Goal: Task Accomplishment & Management: Use online tool/utility

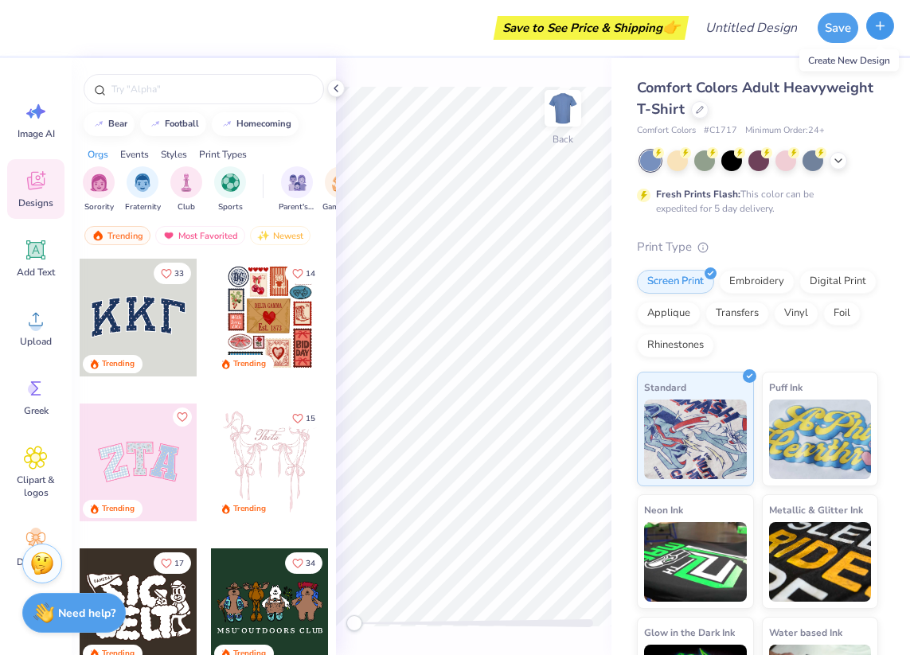
click at [885, 29] on icon "button" at bounding box center [881, 26] width 14 height 14
click at [177, 94] on input "text" at bounding box center [212, 89] width 204 height 16
click at [704, 111] on icon at bounding box center [700, 108] width 8 height 8
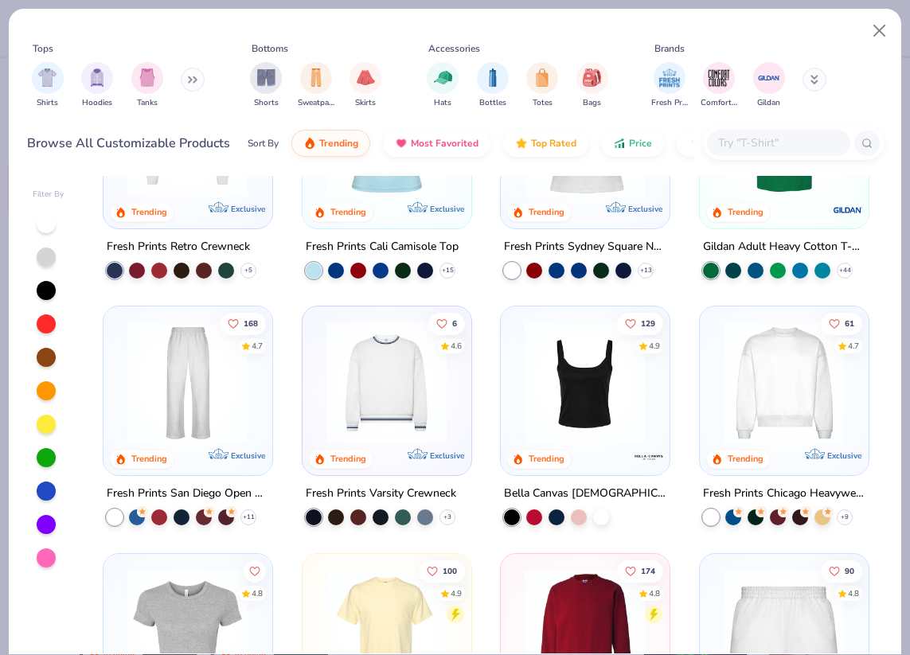
scroll to position [115, 0]
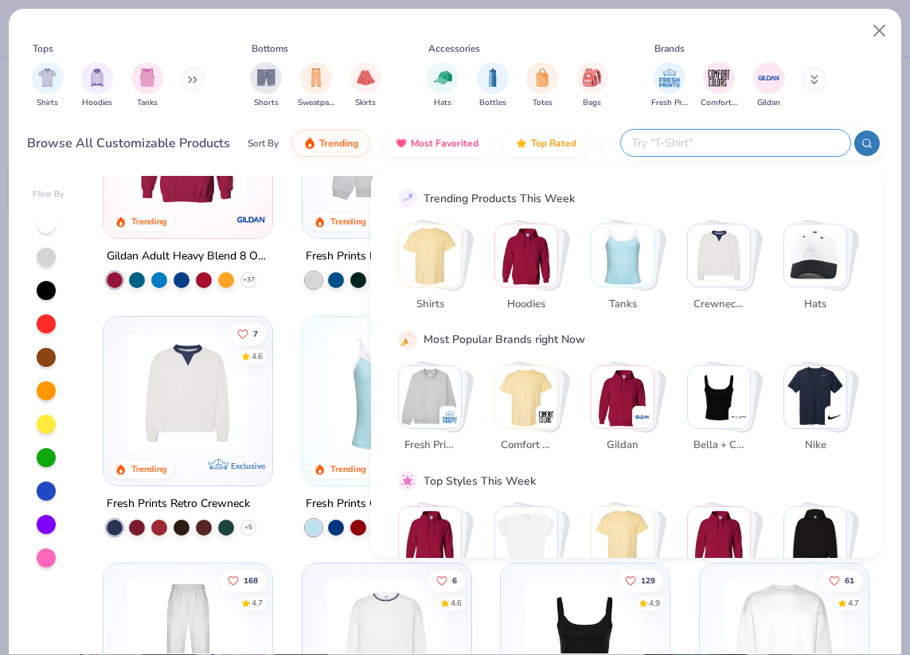
click at [795, 143] on input "text" at bounding box center [735, 143] width 209 height 18
type input "h"
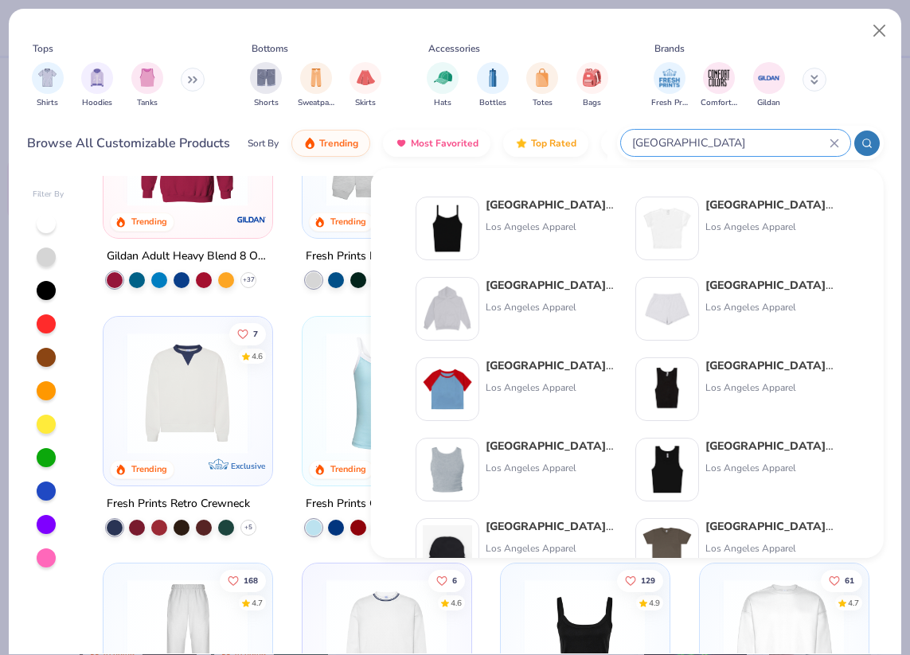
type input "[GEOGRAPHIC_DATA]"
click at [463, 299] on img at bounding box center [447, 308] width 49 height 49
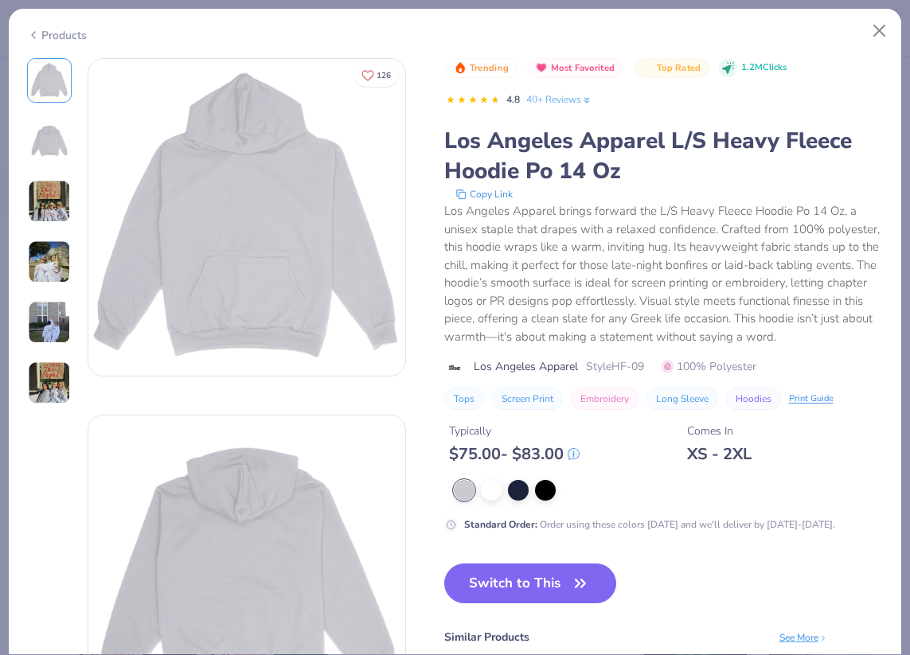
click at [38, 147] on img at bounding box center [49, 141] width 38 height 38
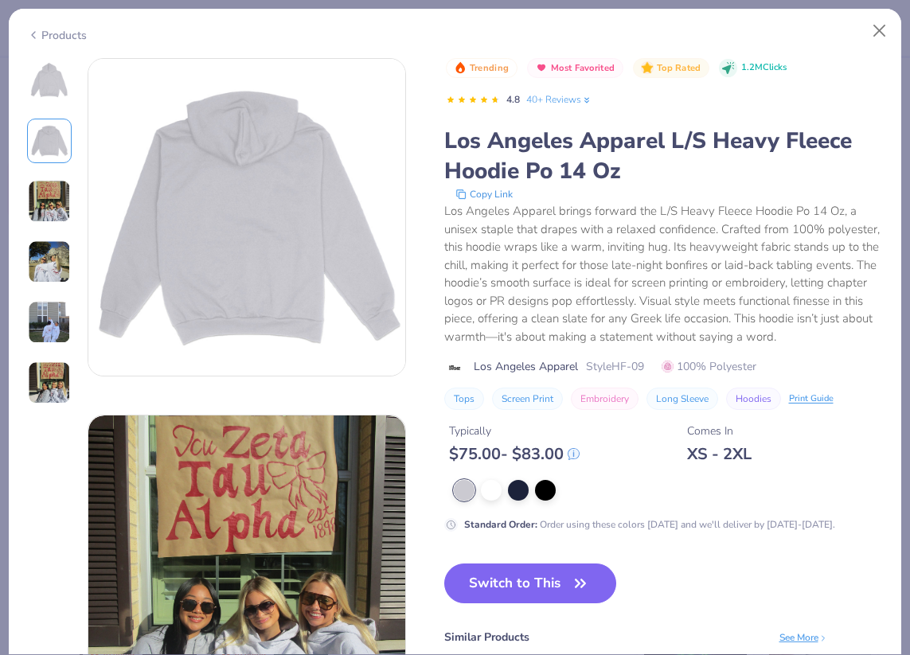
click at [49, 217] on img at bounding box center [49, 201] width 43 height 43
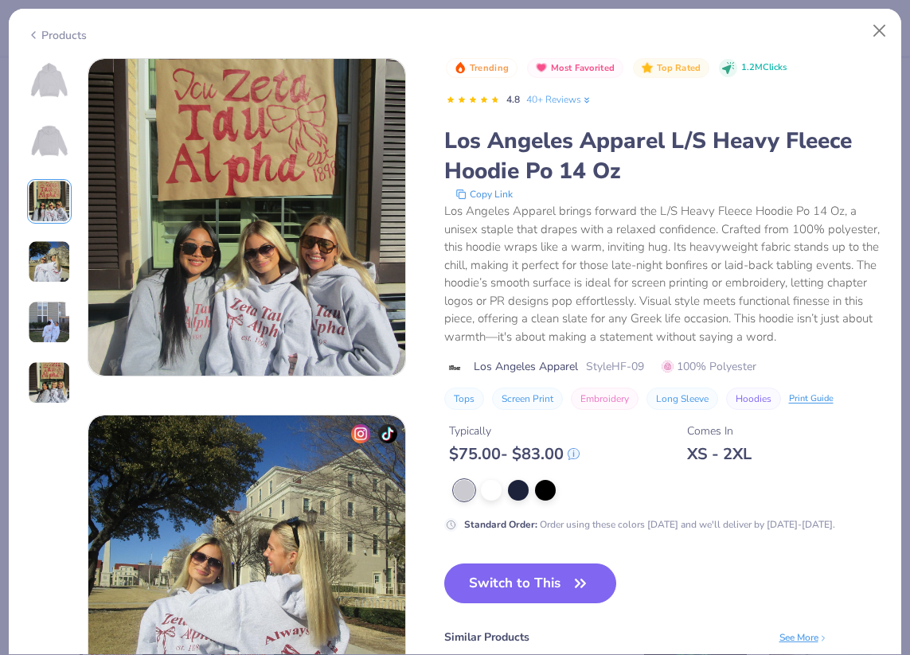
click at [39, 303] on img at bounding box center [49, 322] width 43 height 43
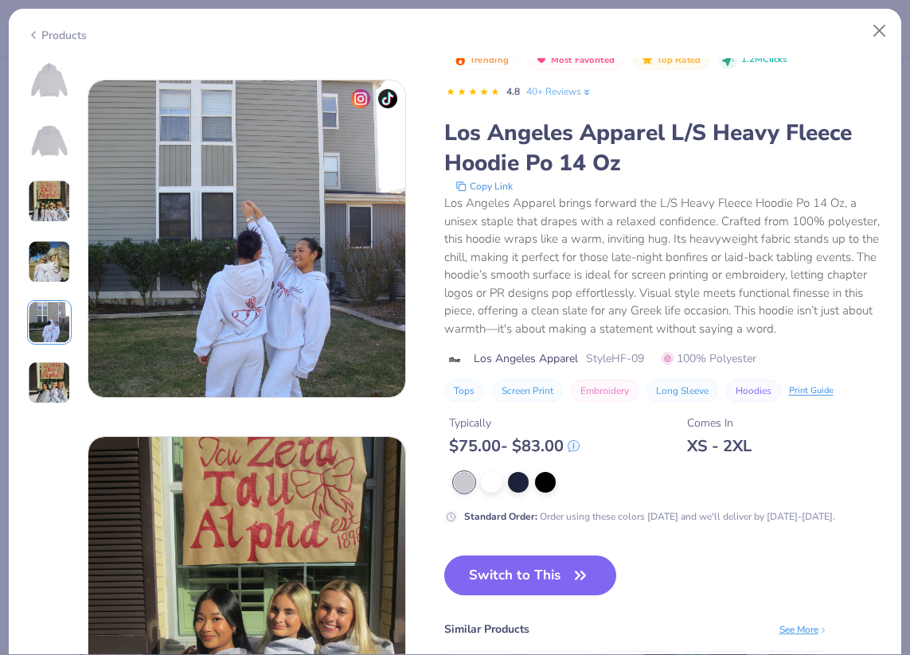
scroll to position [1403, 0]
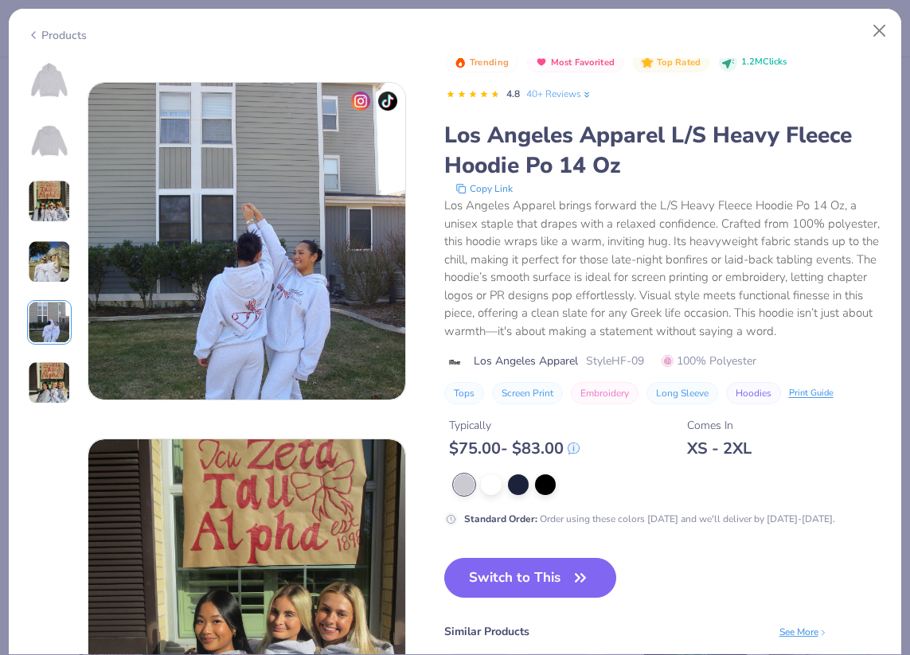
click at [49, 233] on div at bounding box center [49, 231] width 45 height 347
click at [49, 156] on img at bounding box center [49, 141] width 38 height 38
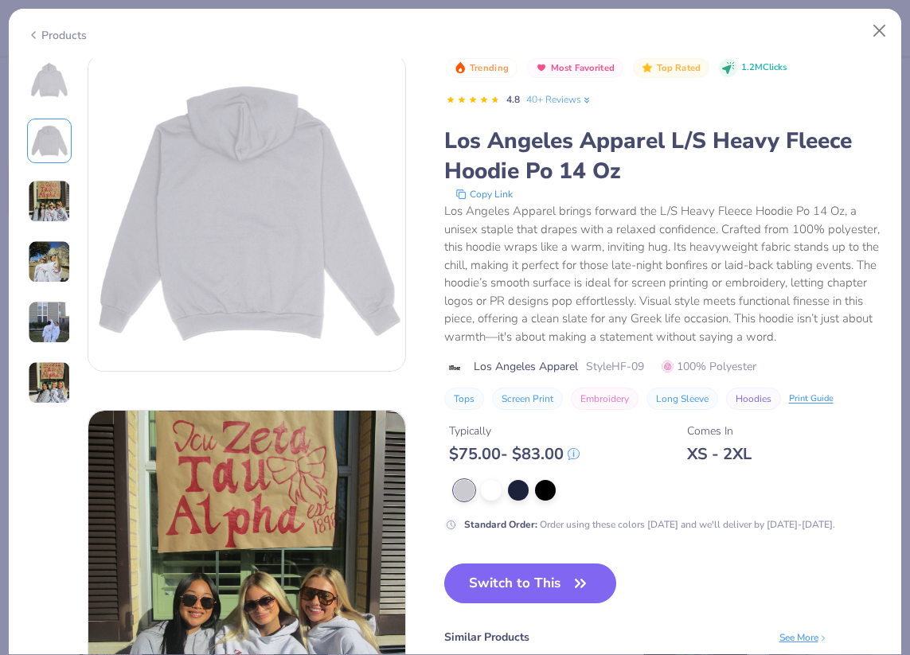
scroll to position [357, 0]
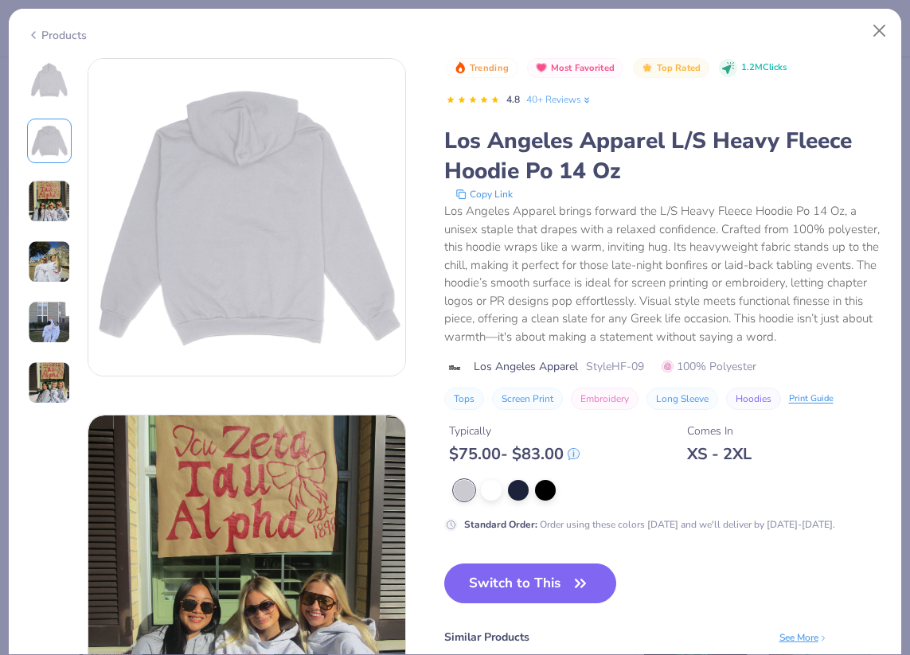
click at [36, 133] on img at bounding box center [49, 141] width 38 height 38
click at [35, 87] on img at bounding box center [49, 80] width 38 height 38
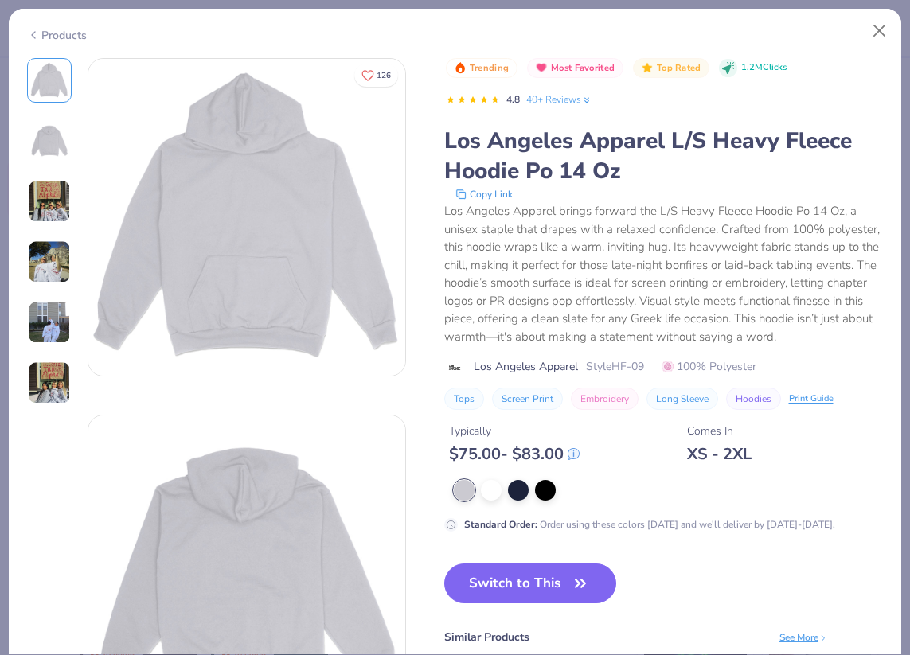
scroll to position [432, 0]
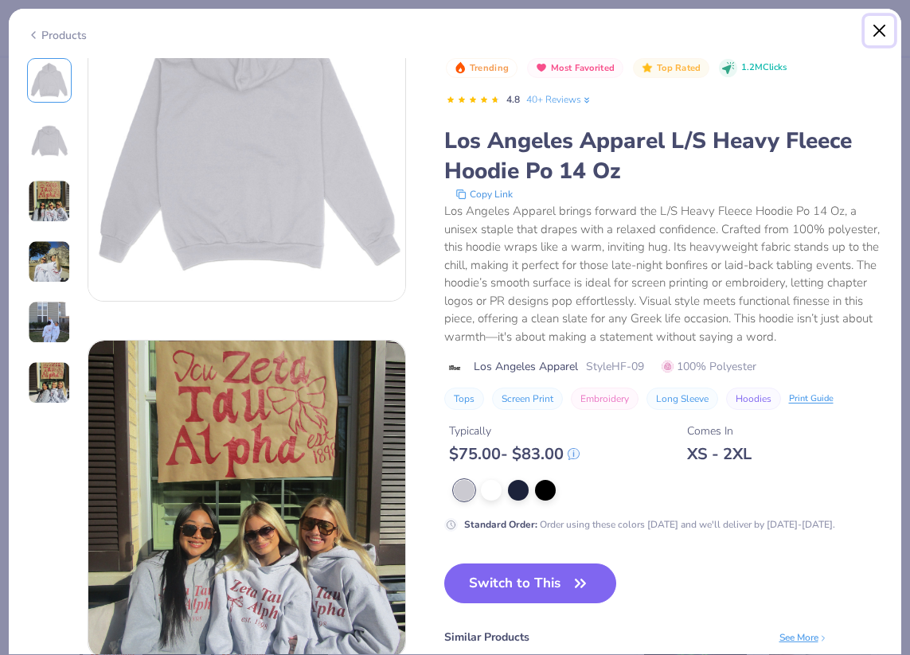
click at [876, 34] on button "Close" at bounding box center [880, 31] width 30 height 30
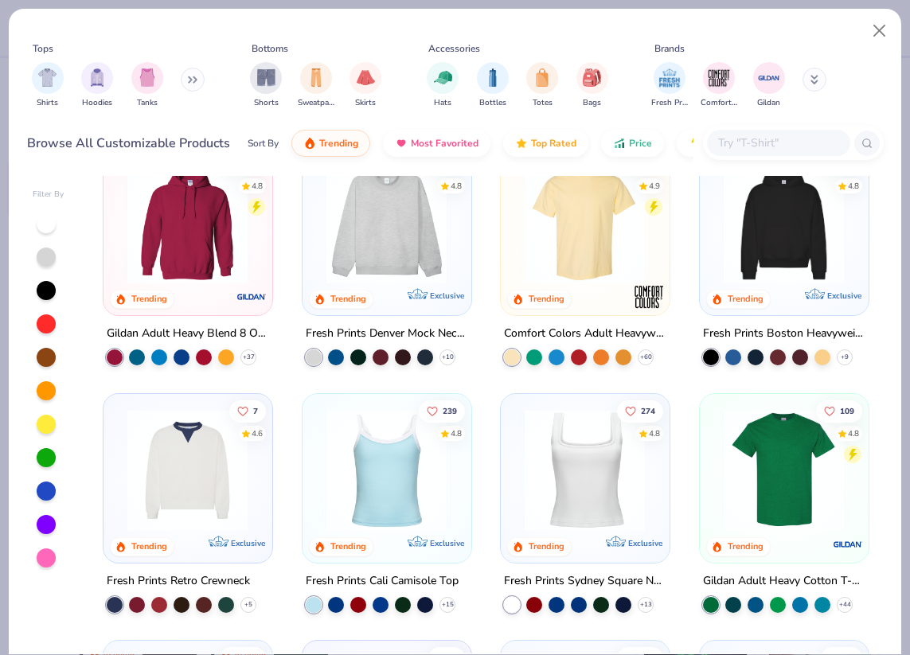
scroll to position [40, 0]
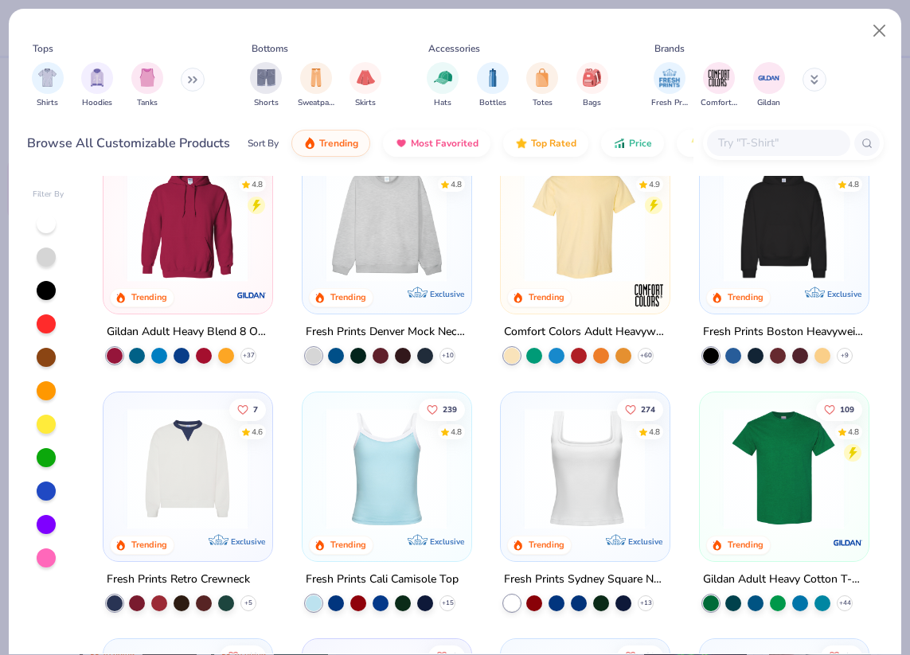
click at [745, 145] on input "text" at bounding box center [778, 143] width 123 height 18
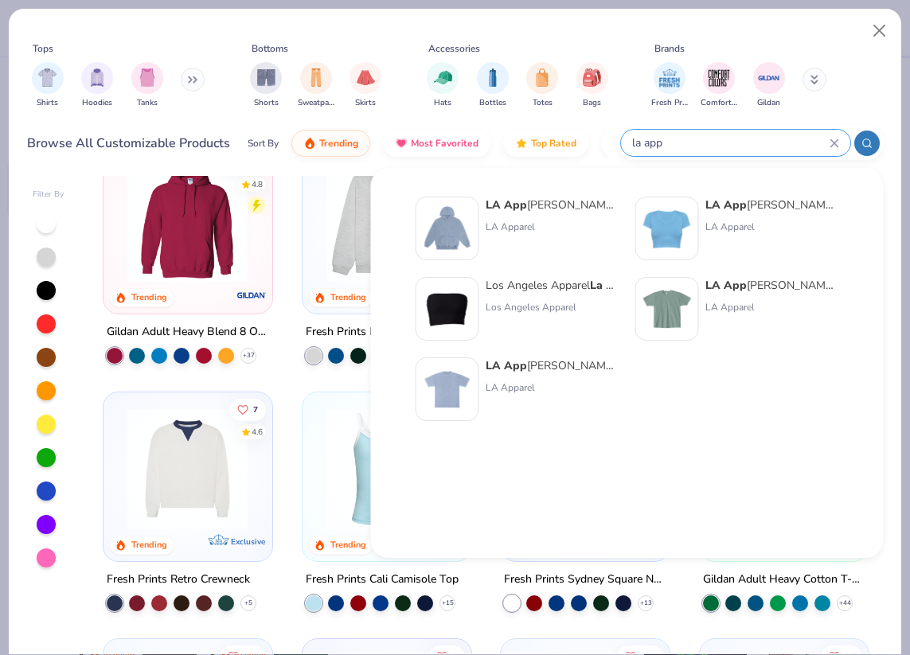
type input "la app"
click at [466, 233] on img at bounding box center [447, 228] width 49 height 49
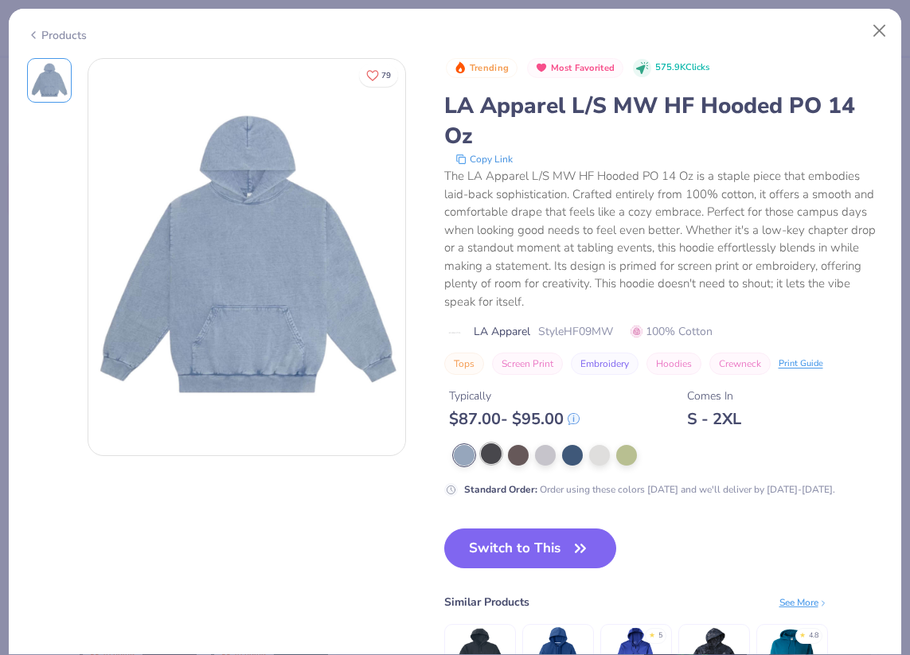
click at [491, 451] on div at bounding box center [491, 454] width 21 height 21
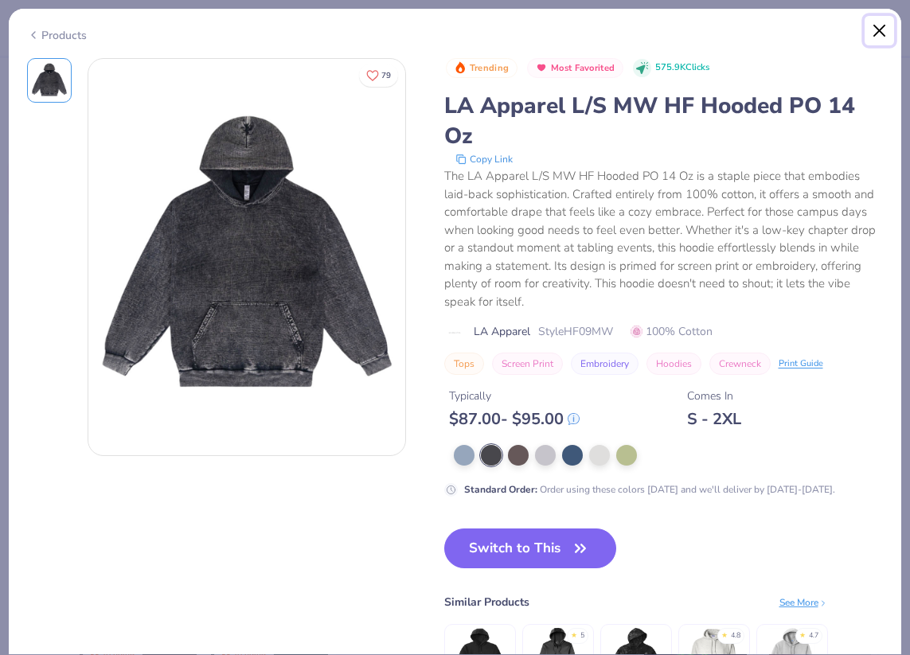
click at [875, 33] on button "Close" at bounding box center [880, 31] width 30 height 30
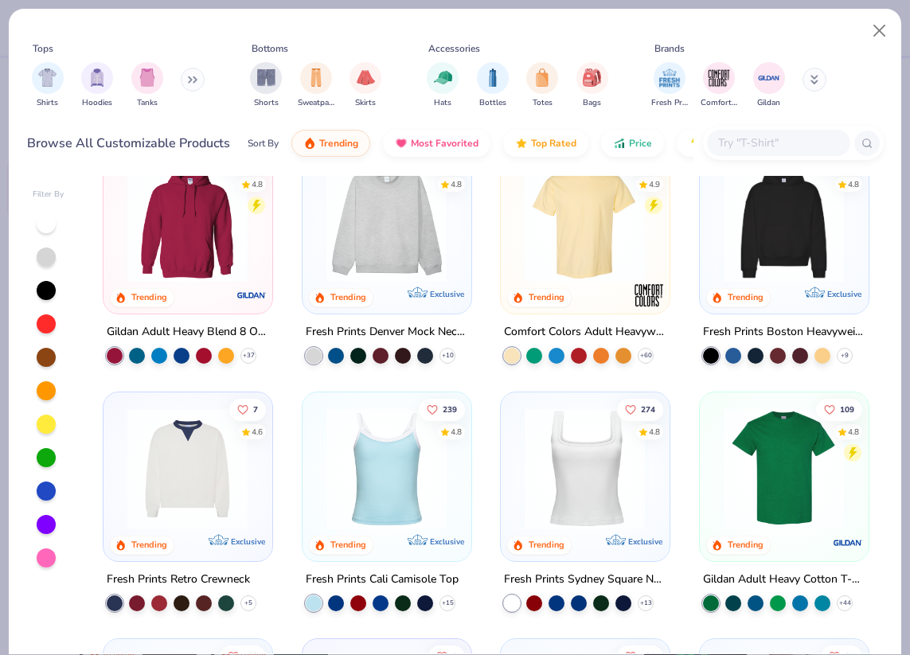
click at [752, 142] on input "text" at bounding box center [778, 143] width 123 height 18
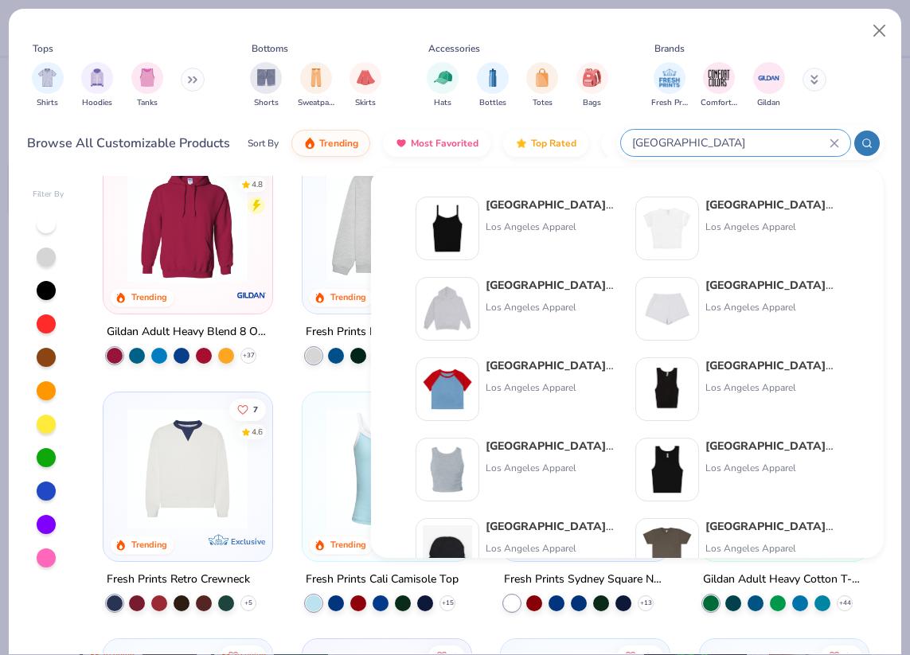
type input "[GEOGRAPHIC_DATA]"
click at [499, 291] on strong "[GEOGRAPHIC_DATA]" at bounding box center [550, 285] width 128 height 15
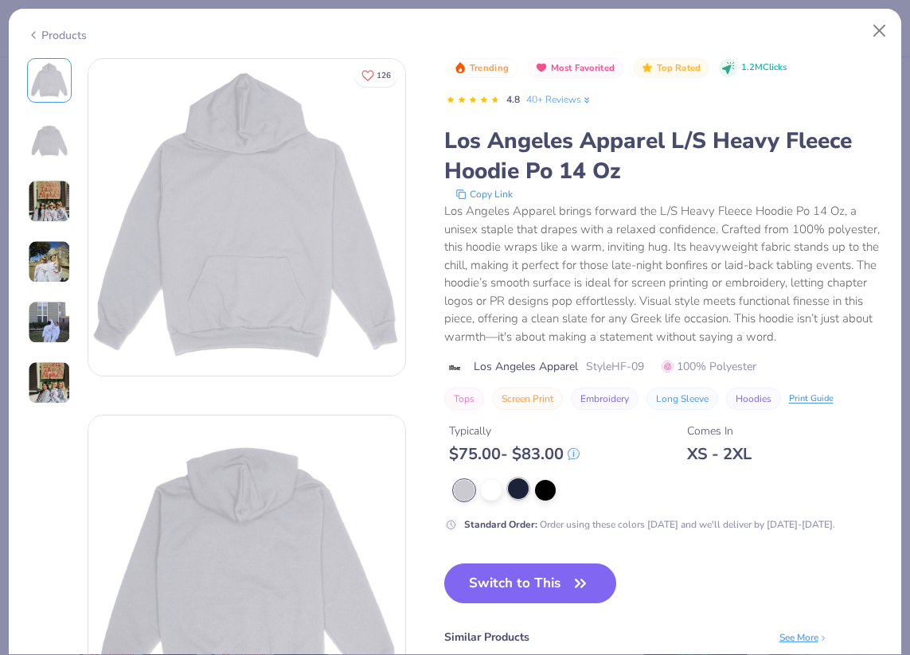
click at [522, 499] on div at bounding box center [518, 489] width 21 height 21
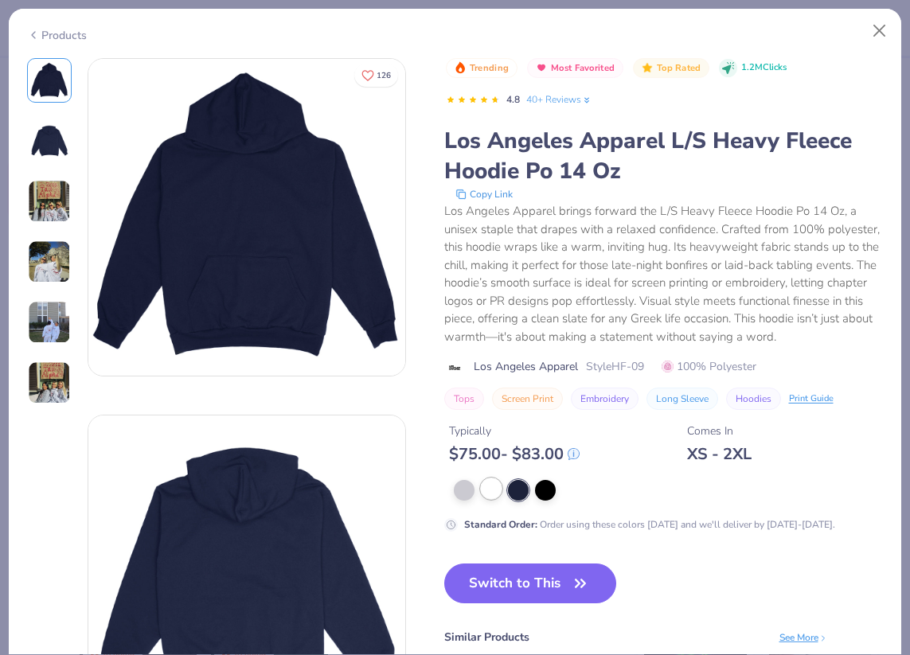
click at [481, 499] on div at bounding box center [491, 489] width 21 height 21
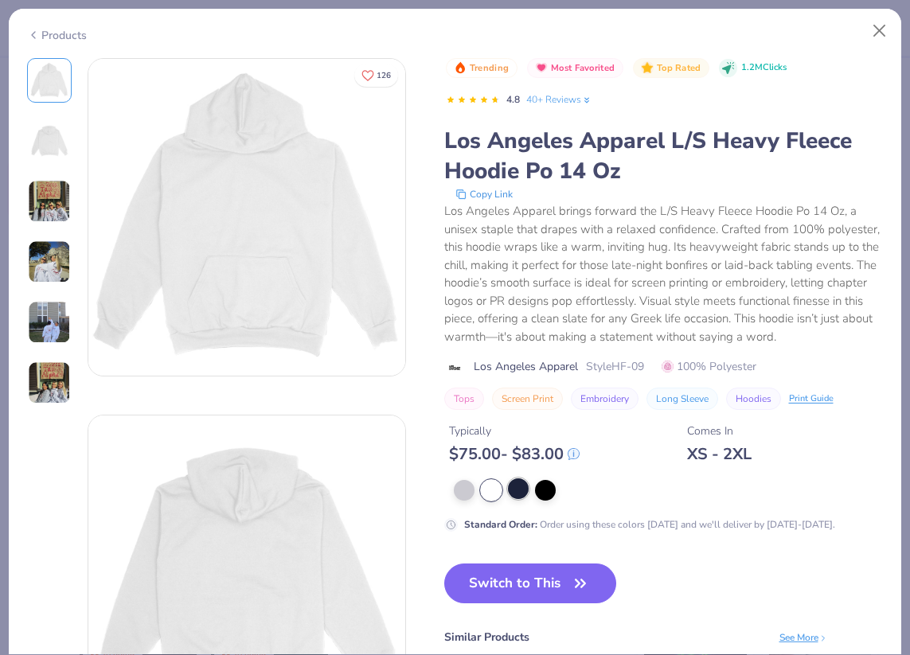
click at [523, 499] on div at bounding box center [518, 489] width 21 height 21
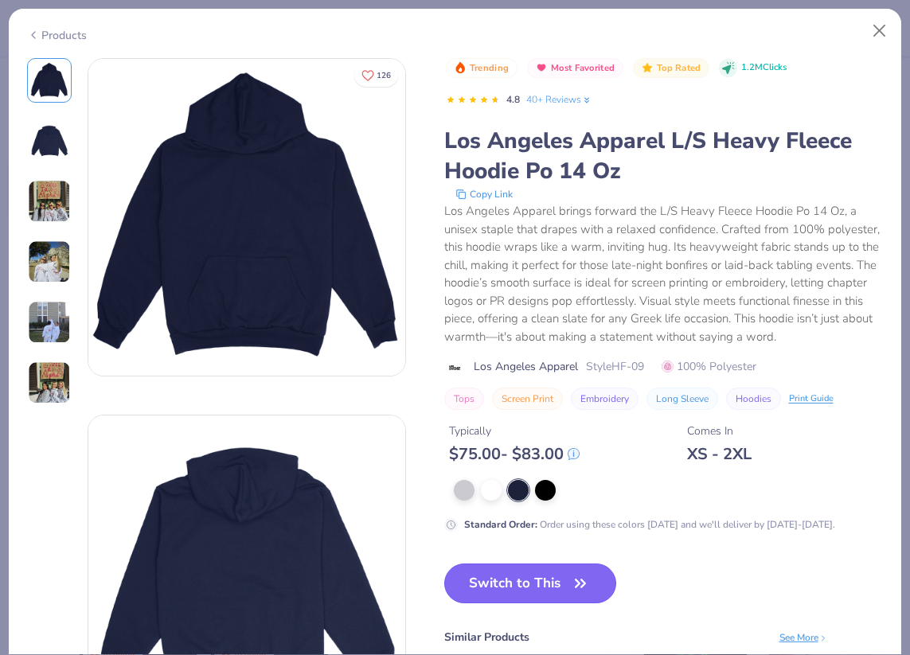
click at [501, 604] on button "Switch to This" at bounding box center [530, 584] width 173 height 40
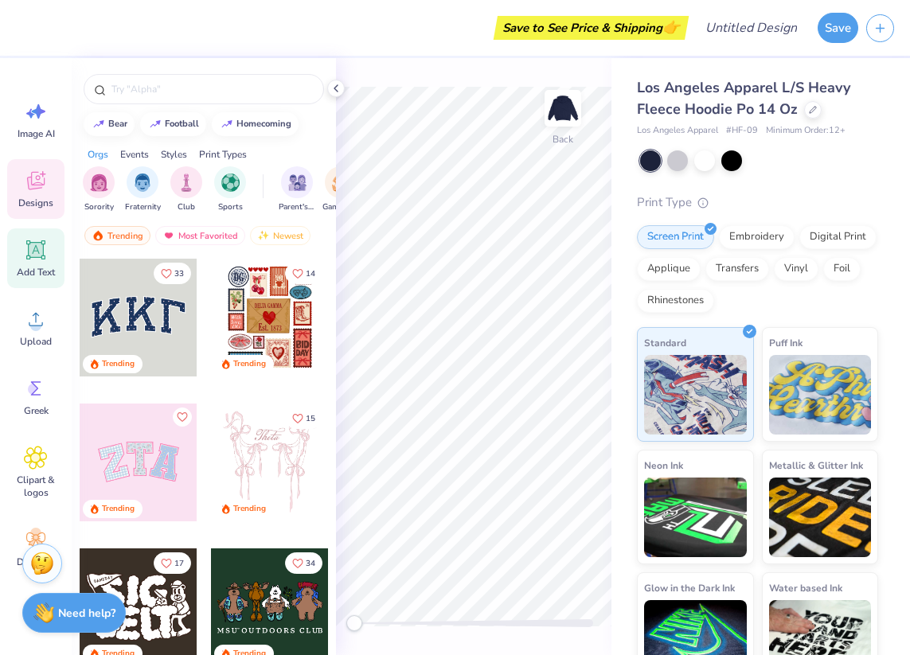
click at [36, 258] on icon at bounding box center [36, 250] width 24 height 24
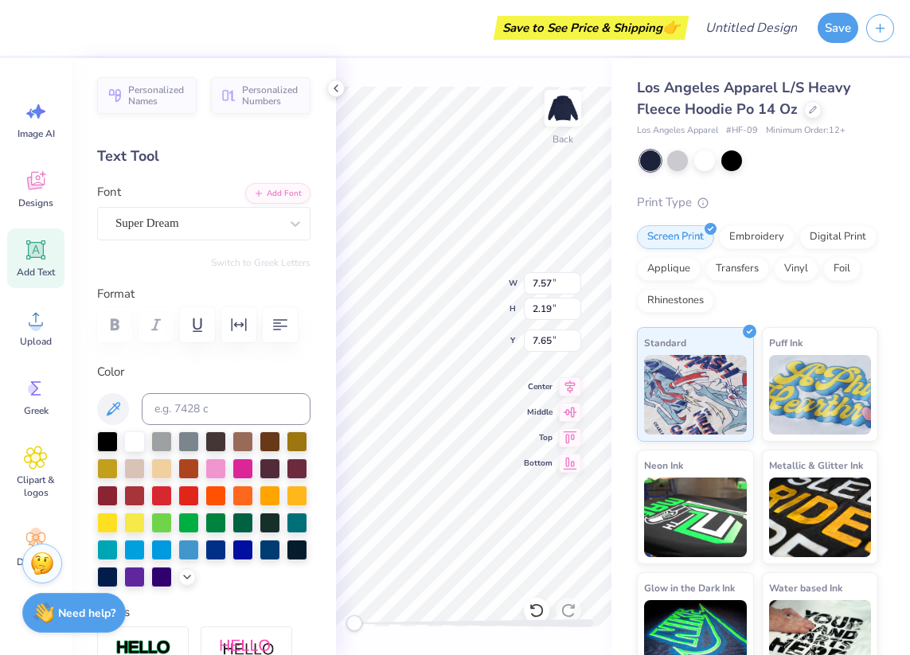
click at [477, 308] on div "Back W 7.57 7.57 " H 2.19 2.19 " Y 7.65 7.65 " Center Middle Top Bottom" at bounding box center [474, 356] width 276 height 597
type textarea "[PERSON_NAME]"
click at [27, 138] on span "Image AI" at bounding box center [36, 133] width 37 height 13
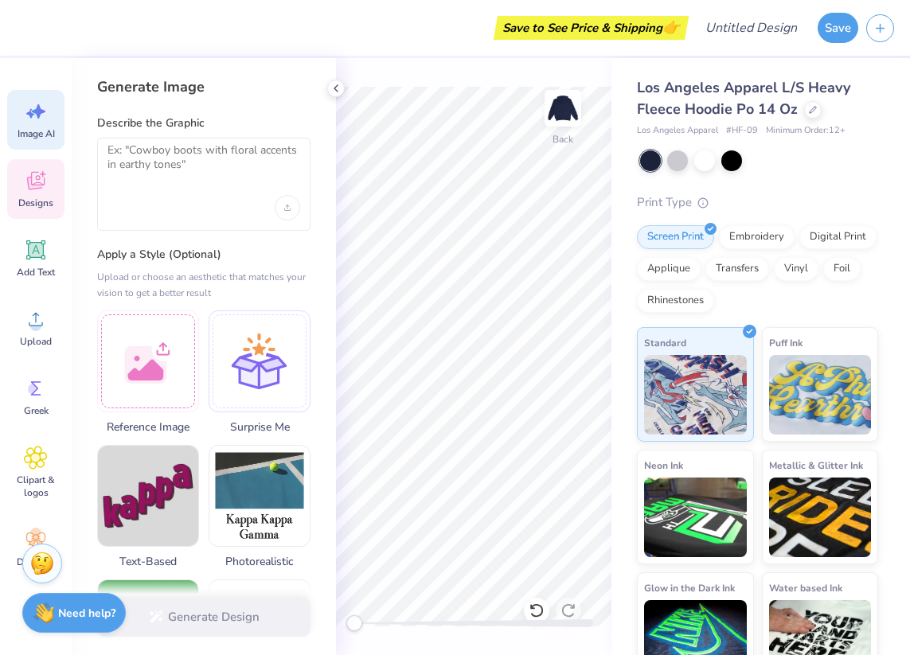
click at [38, 185] on icon at bounding box center [36, 181] width 18 height 18
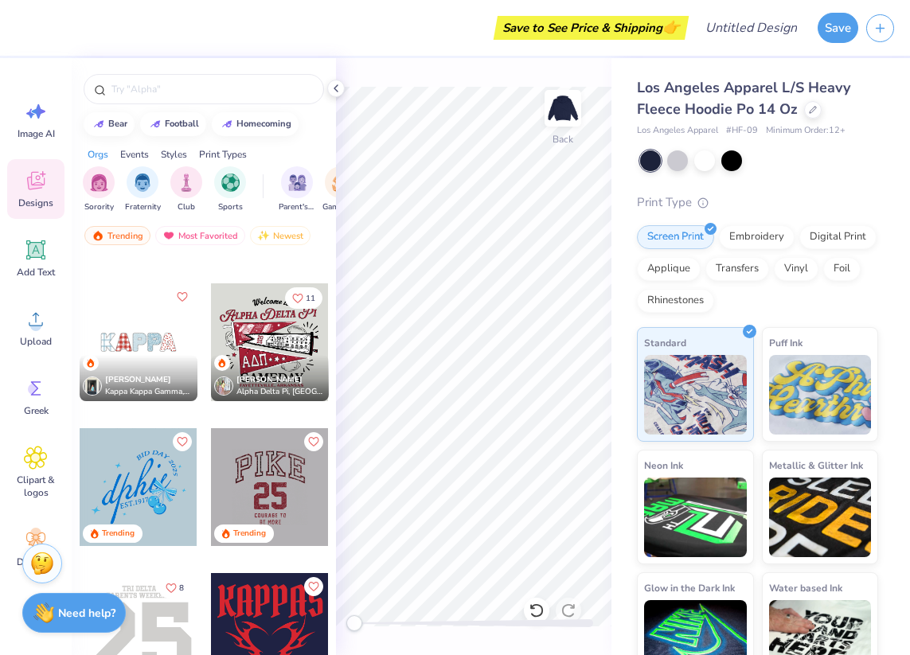
scroll to position [2443, 0]
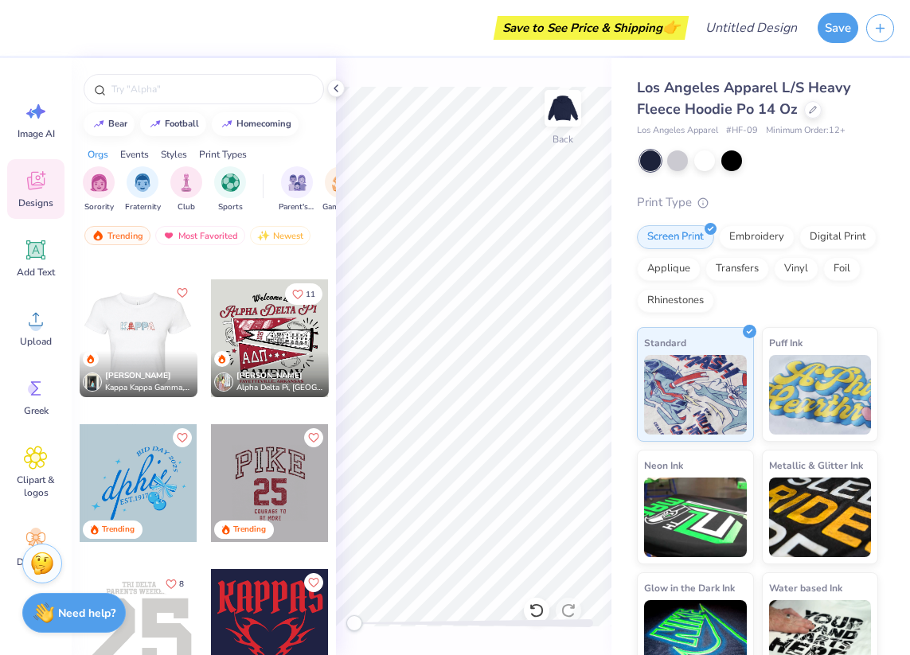
click at [80, 344] on div at bounding box center [21, 339] width 118 height 118
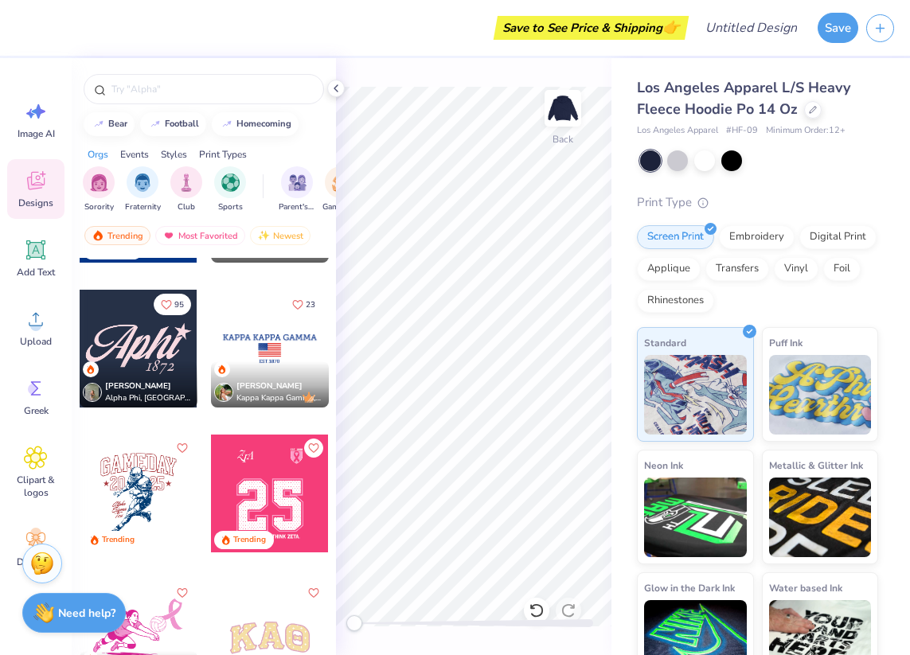
scroll to position [6926, 0]
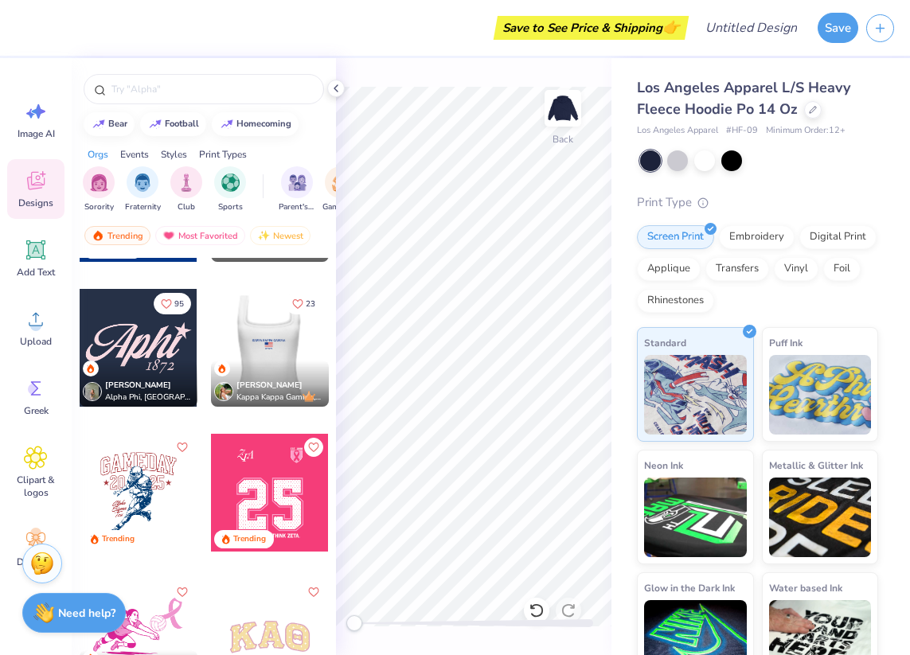
click at [285, 333] on div at bounding box center [269, 348] width 118 height 118
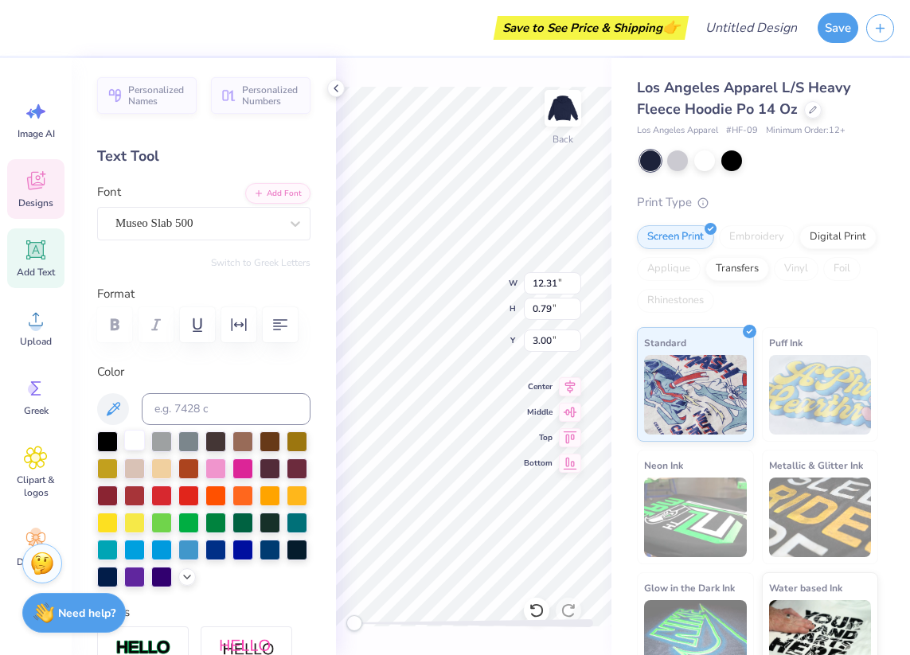
click at [134, 435] on div at bounding box center [134, 440] width 21 height 21
click at [131, 442] on div at bounding box center [134, 440] width 21 height 21
type input "6.01"
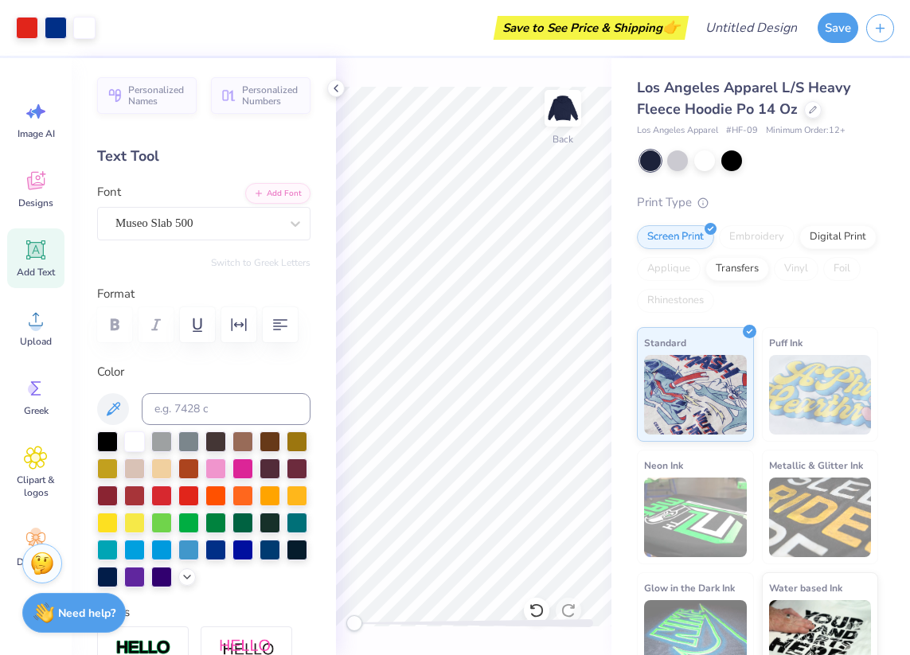
click at [542, 291] on div "Back" at bounding box center [474, 356] width 276 height 597
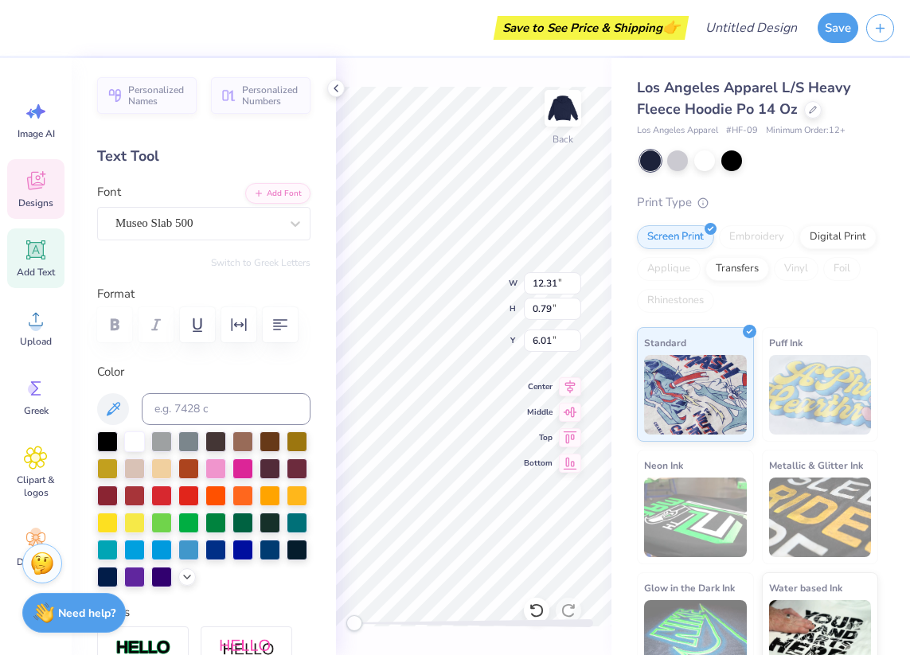
scroll to position [25, 63]
type textarea "K"
type textarea "[PERSON_NAME] HOUSE"
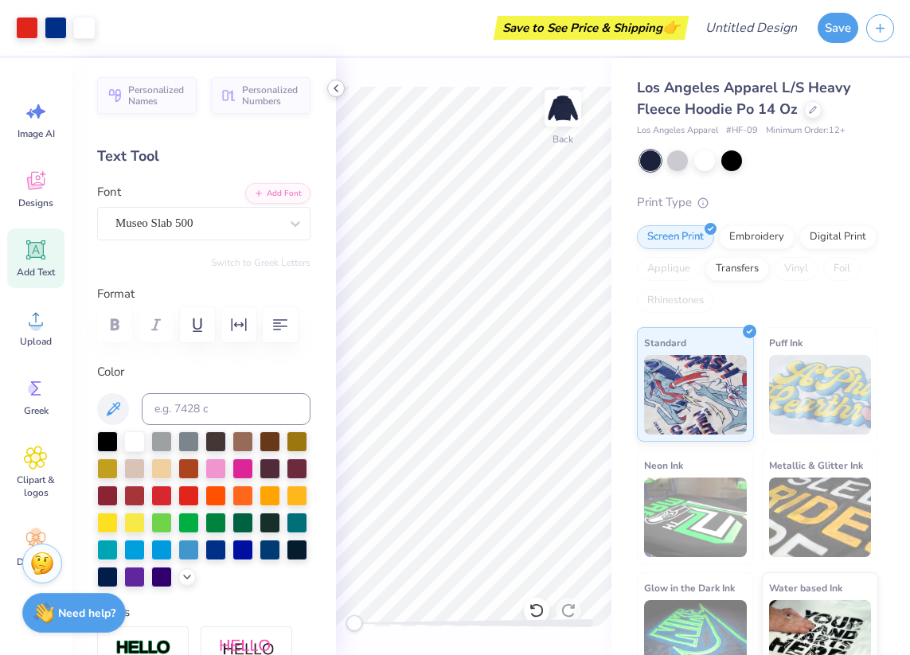
click at [338, 86] on icon at bounding box center [336, 88] width 13 height 13
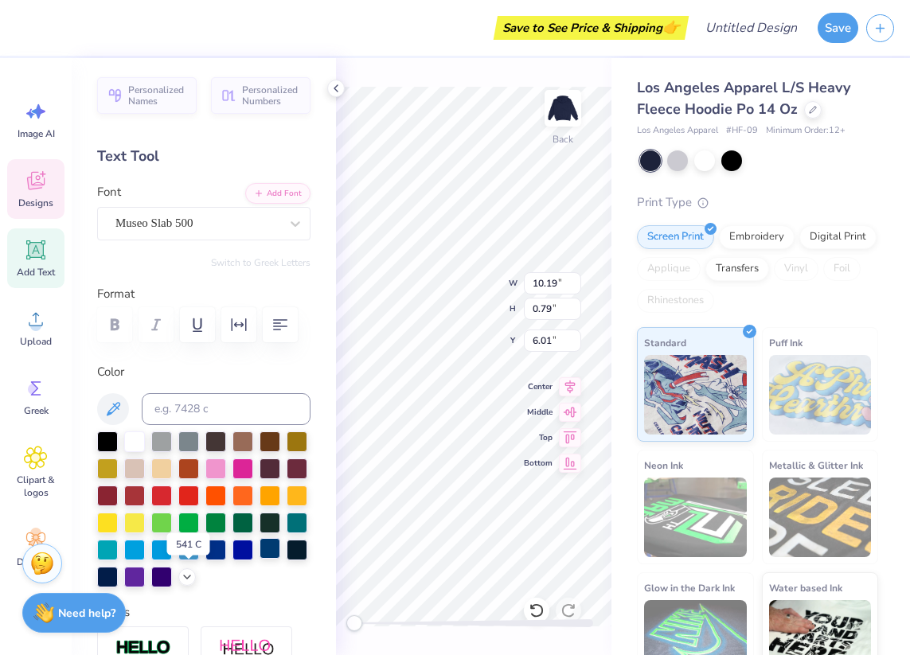
click at [260, 559] on div at bounding box center [270, 548] width 21 height 21
type input "2.64"
type input "0.46"
type input "9.31"
click at [260, 559] on div at bounding box center [270, 548] width 21 height 21
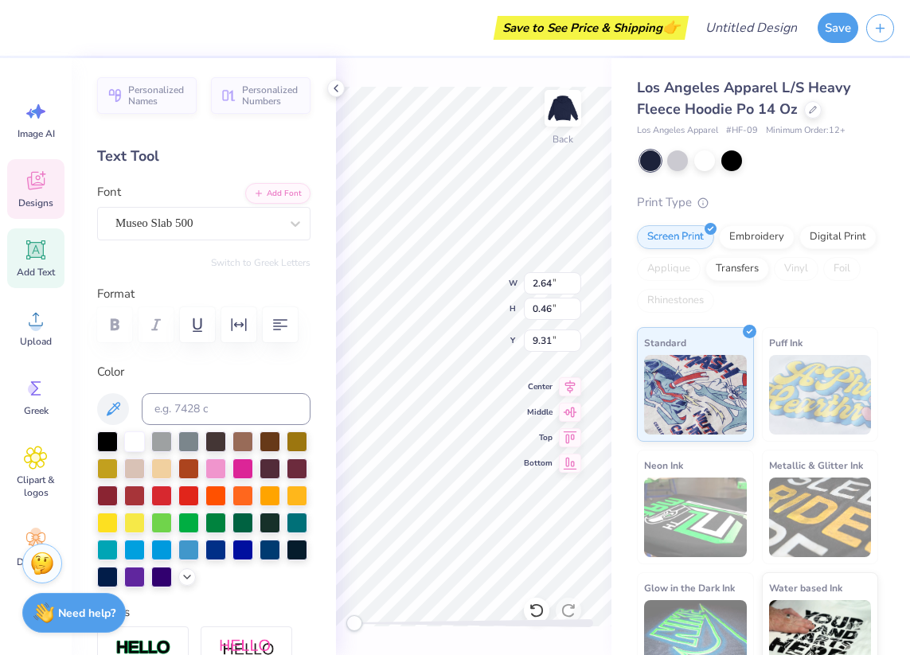
type input "10.19"
type input "0.79"
type input "6.20"
click at [118, 498] on div at bounding box center [107, 494] width 21 height 21
type input "2.64"
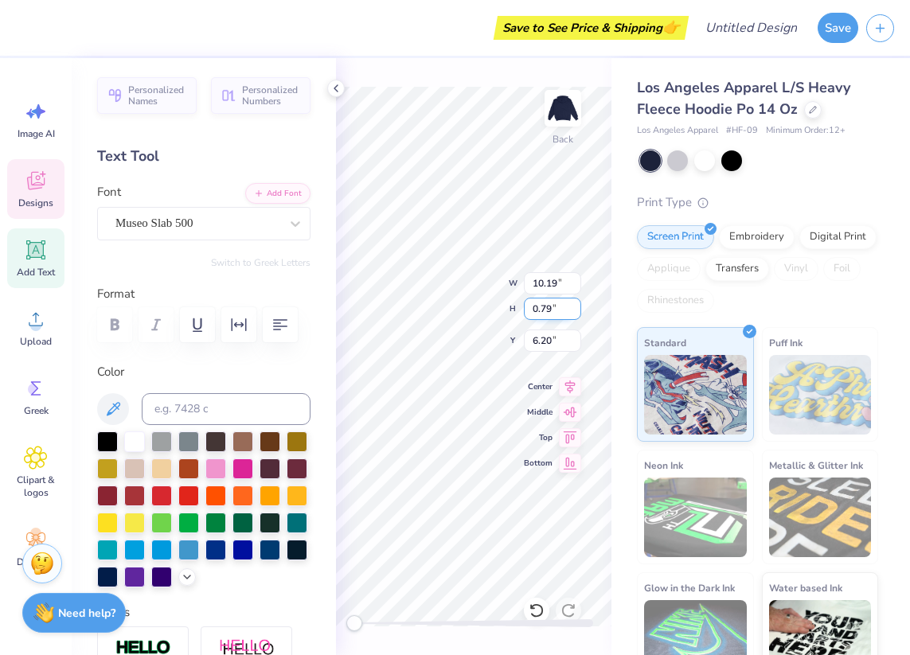
type input "0.46"
type input "9.31"
click at [118, 493] on div at bounding box center [107, 494] width 21 height 21
click at [118, 491] on div at bounding box center [107, 494] width 21 height 21
type input "2.64"
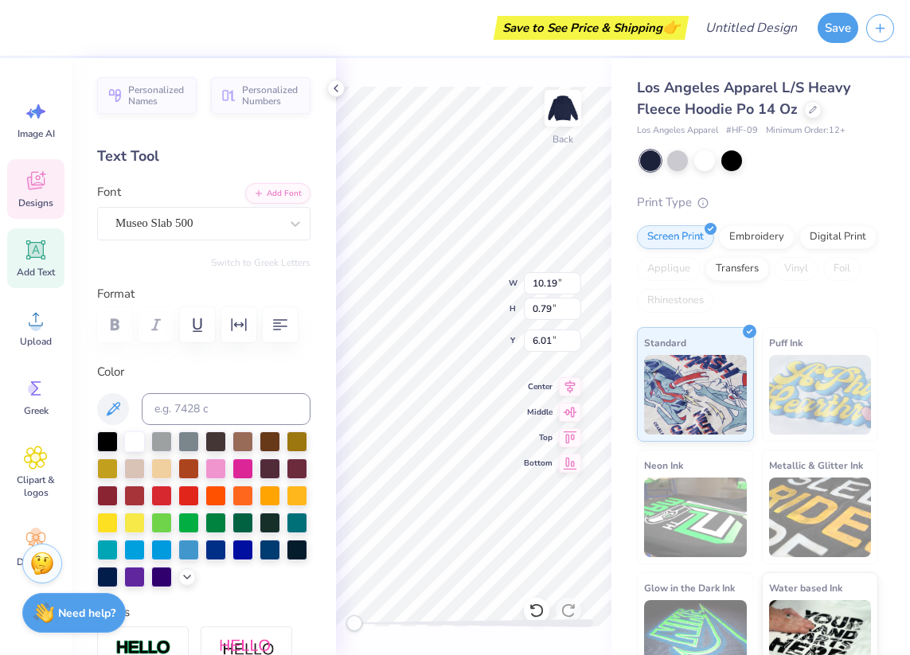
type input "0.46"
type input "9.31"
click at [118, 497] on div at bounding box center [107, 496] width 21 height 21
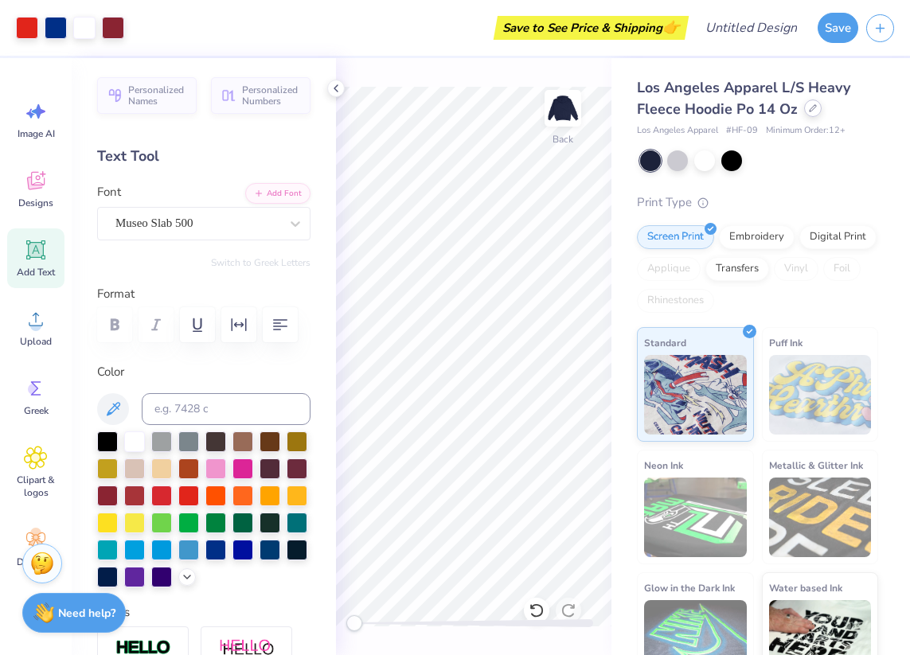
click at [810, 109] on icon at bounding box center [813, 108] width 6 height 6
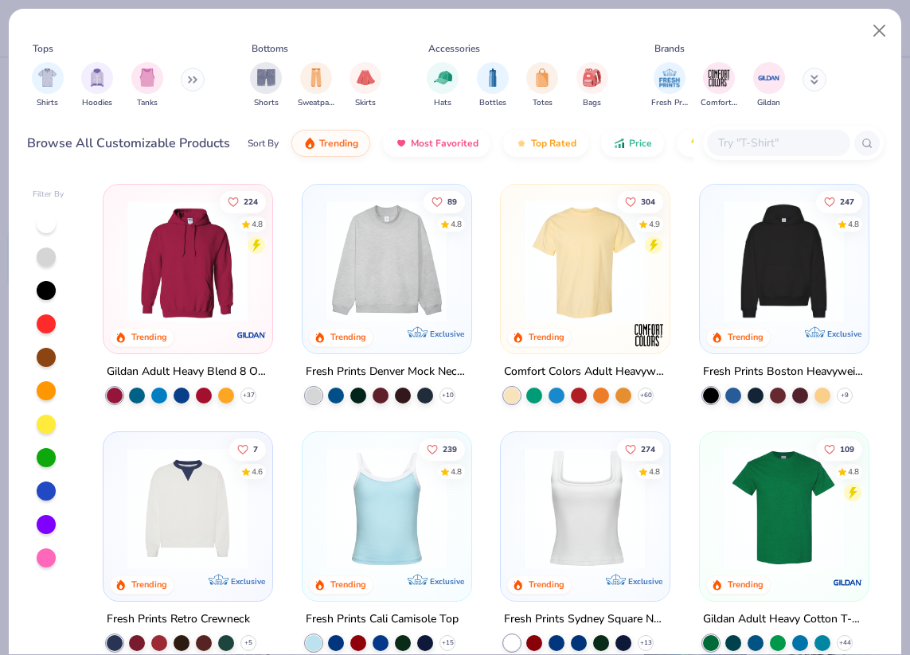
click at [784, 143] on input "text" at bounding box center [778, 143] width 123 height 18
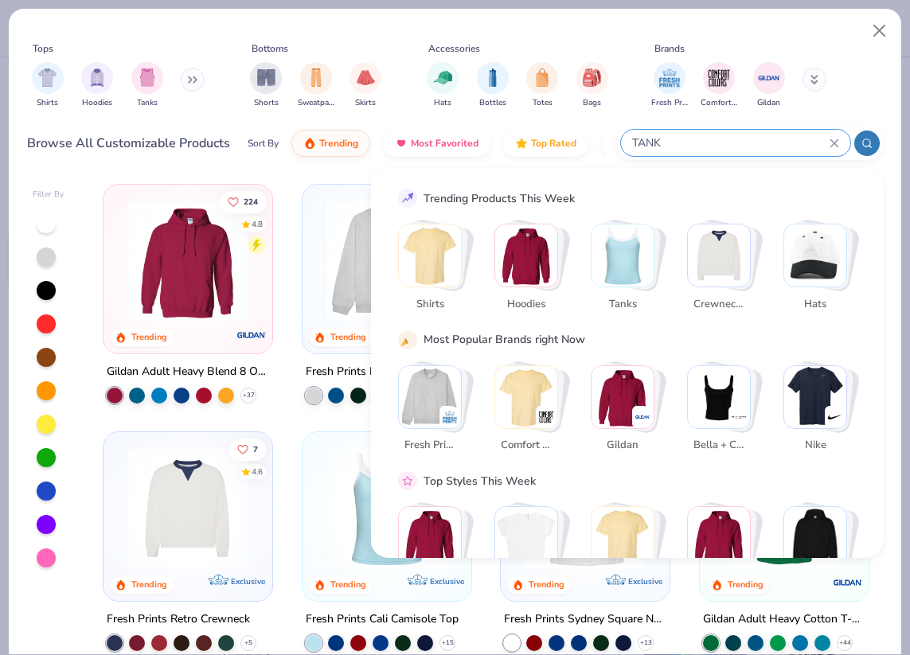
type input "TANK"
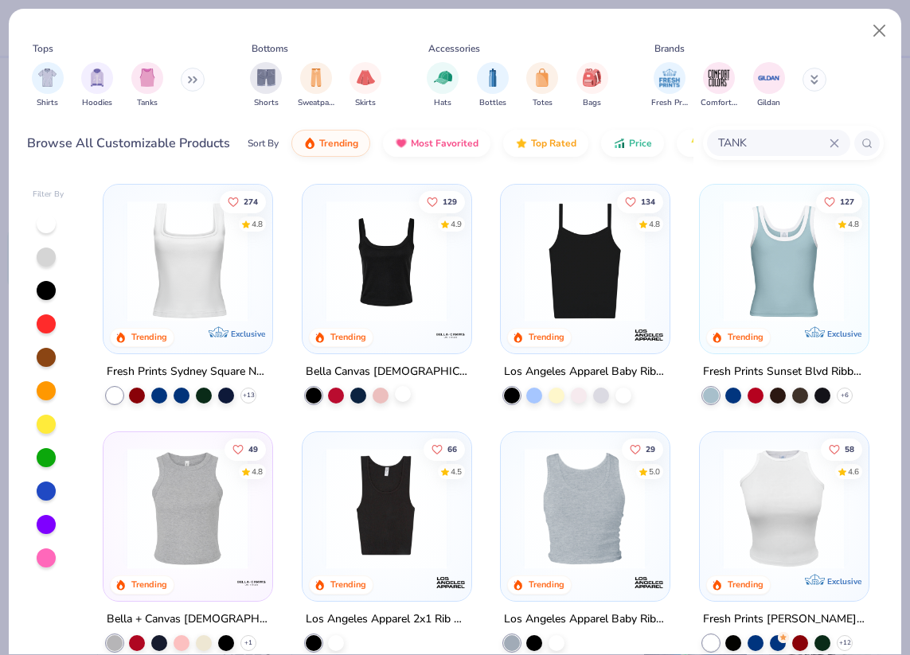
click at [395, 393] on div at bounding box center [403, 393] width 16 height 16
click at [213, 258] on img at bounding box center [187, 261] width 136 height 121
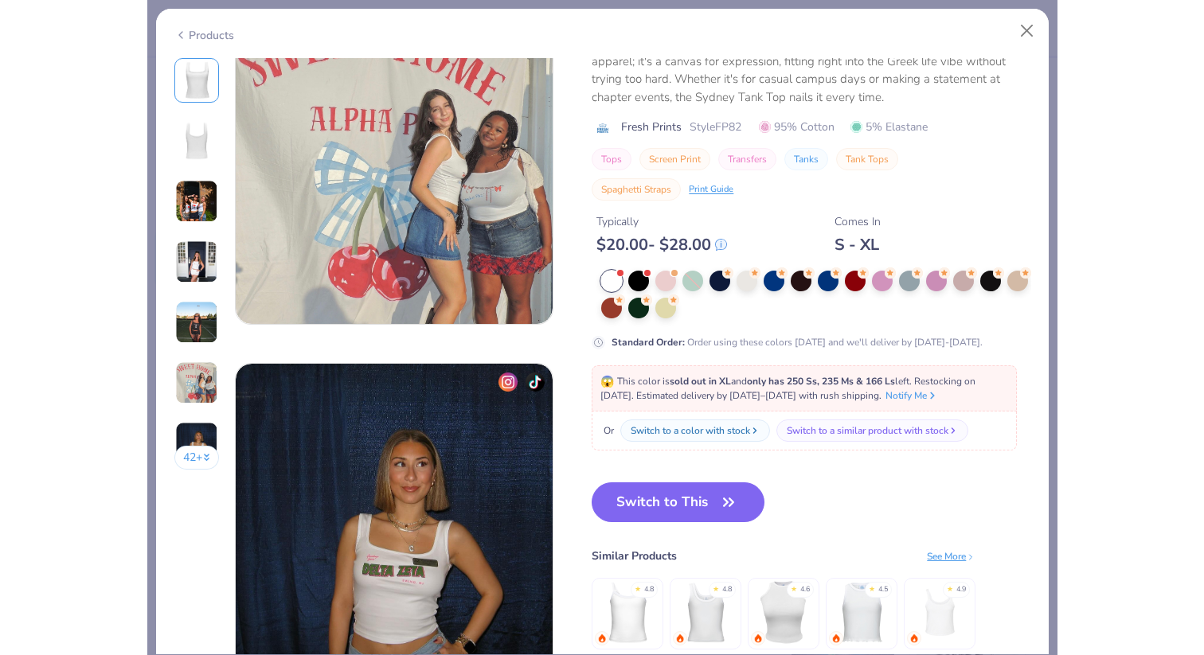
scroll to position [1863, 0]
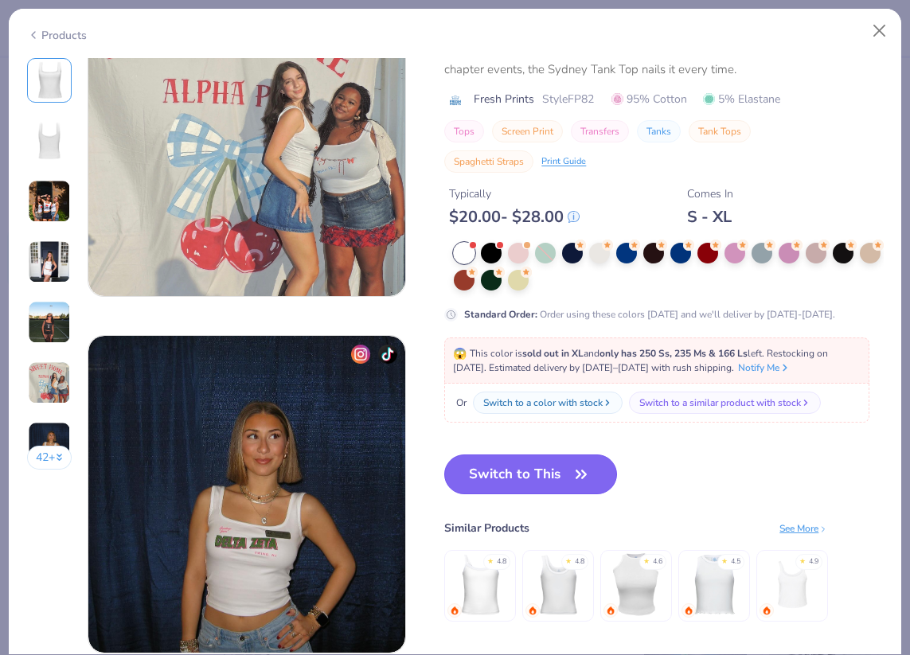
click at [549, 485] on button "Switch to This" at bounding box center [530, 475] width 173 height 40
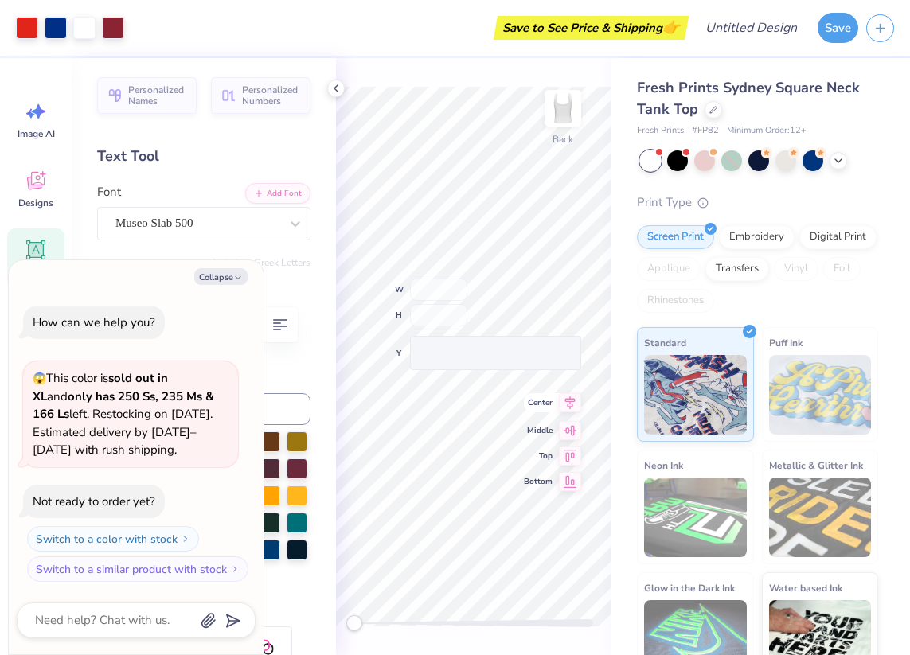
type textarea "x"
type input "36.09"
type input "27.39"
type input "-20.12"
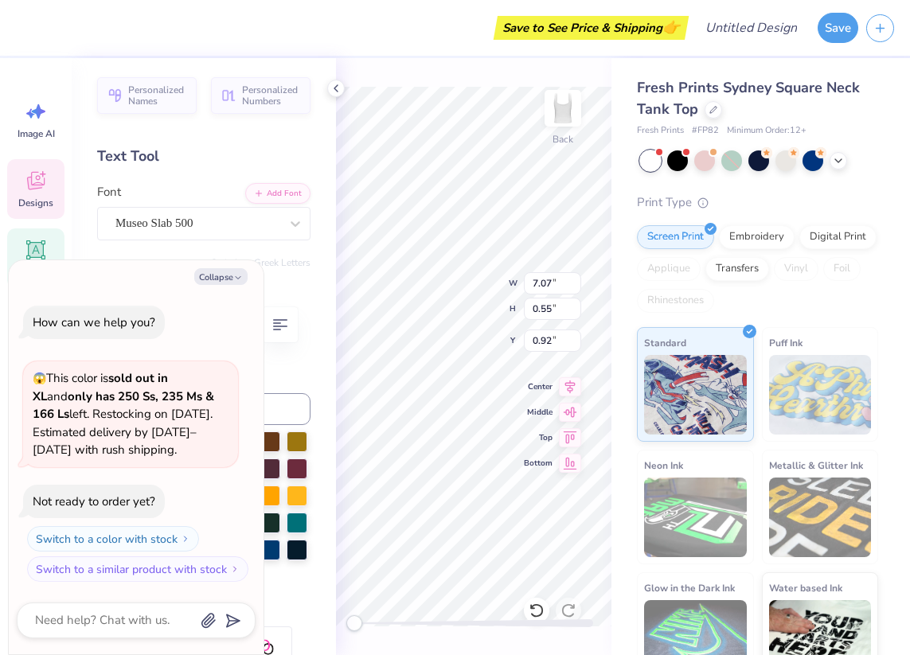
type textarea "x"
type input "8.15"
type textarea "x"
type input "2.05"
type input "1.09"
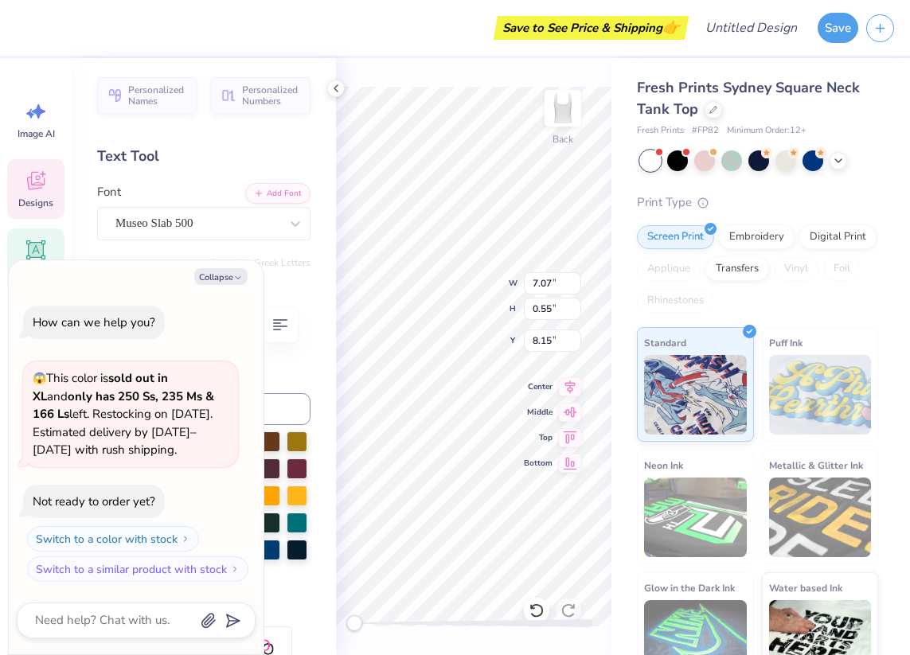
type input "1.76"
type textarea "x"
type input "7.33"
type textarea "x"
type input "1.76"
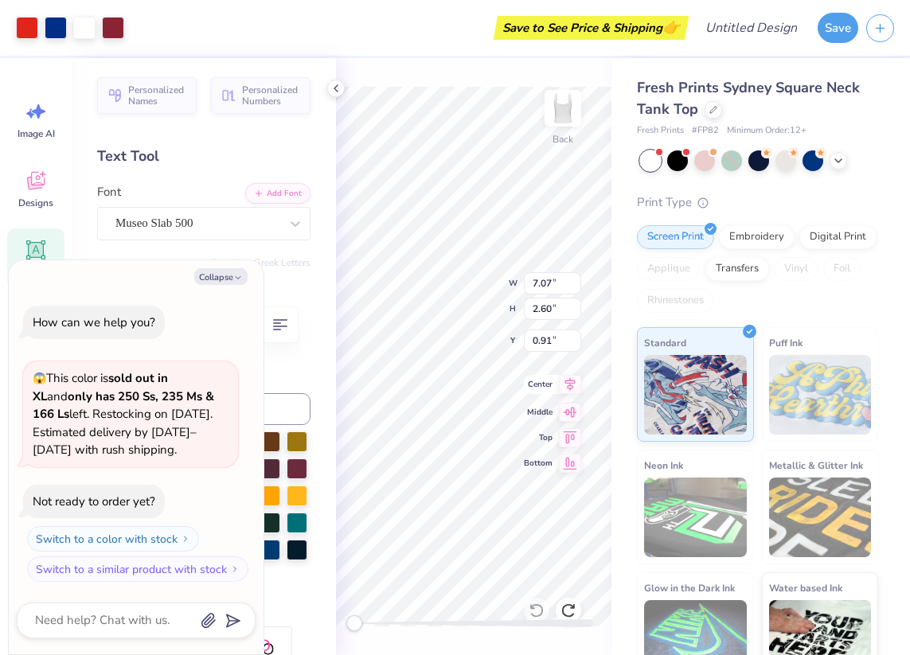
type textarea "x"
type input "5.57"
type input "2.05"
type input "1.46"
type textarea "x"
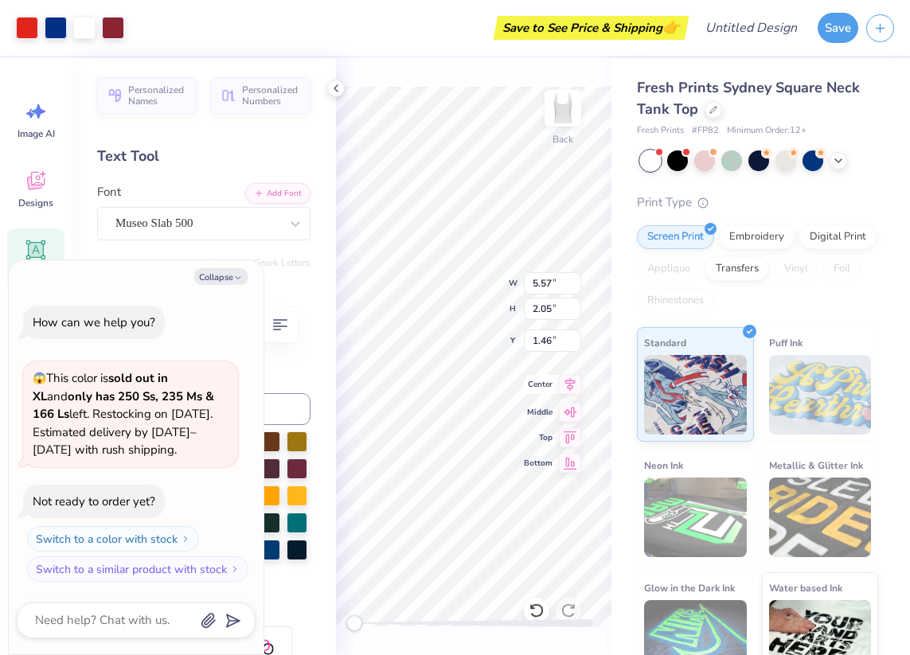
type input "1.54"
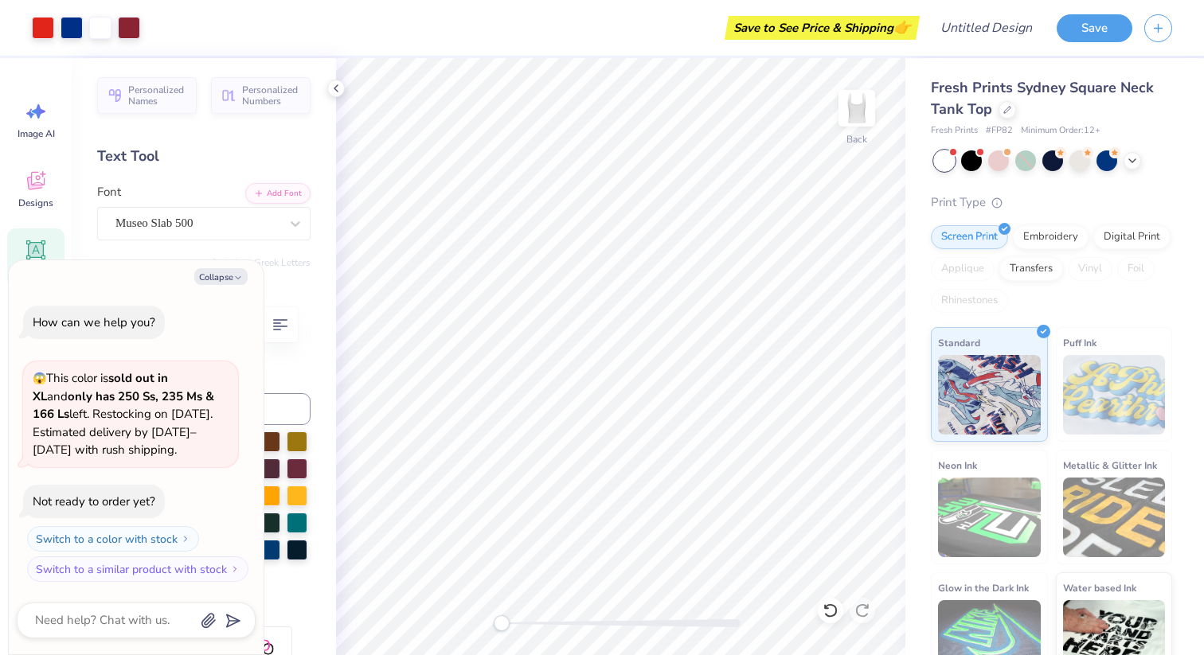
type textarea "x"
